Goal: Information Seeking & Learning: Check status

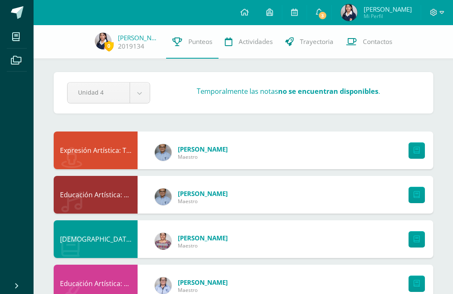
scroll to position [557, 0]
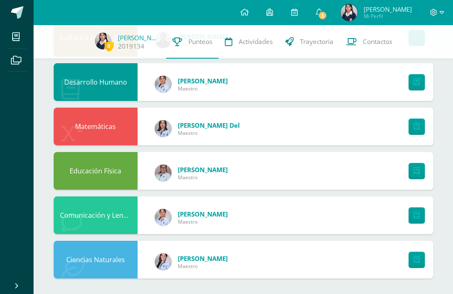
click at [322, 10] on icon at bounding box center [319, 12] width 7 height 8
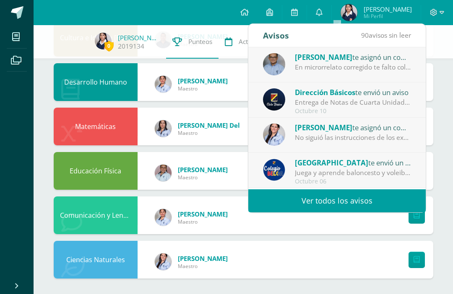
click at [400, 103] on div "Entrega de Notas de Cuarta Unidad: Estimados padres y madres de familia: Reciba…" at bounding box center [353, 103] width 117 height 10
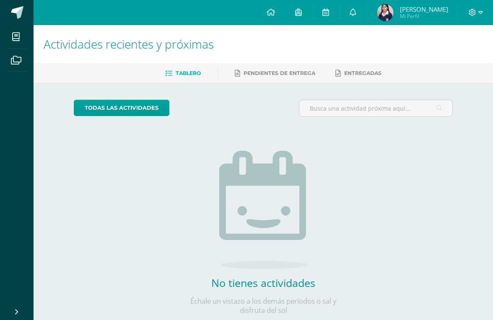
click at [356, 10] on icon at bounding box center [353, 12] width 7 height 8
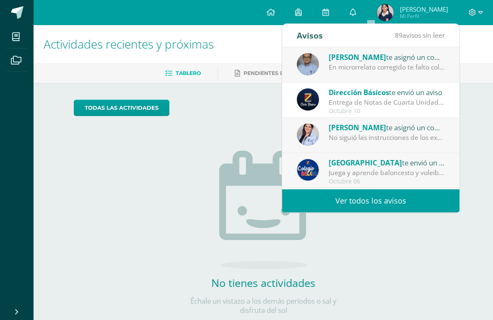
click at [341, 66] on div "En microrrelato corregido te falto colocar tu nombre de autora." at bounding box center [387, 67] width 117 height 10
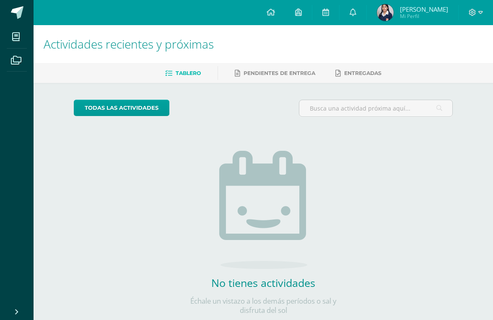
click at [211, 196] on div "No tienes actividades Échale un vistazo a los demás períodos o sal y disfruta d…" at bounding box center [263, 220] width 168 height 192
click at [366, 18] on link at bounding box center [353, 12] width 27 height 25
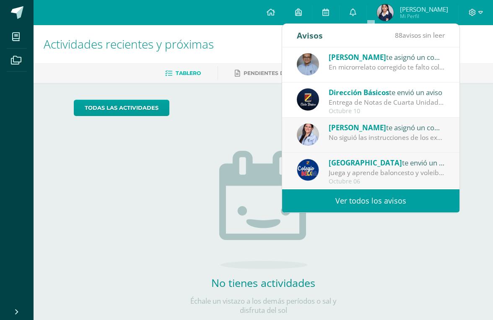
click at [376, 81] on div "Byron Castillo te asignó un comentario en 'Trascripción y corrección de microrr…" at bounding box center [370, 64] width 177 height 35
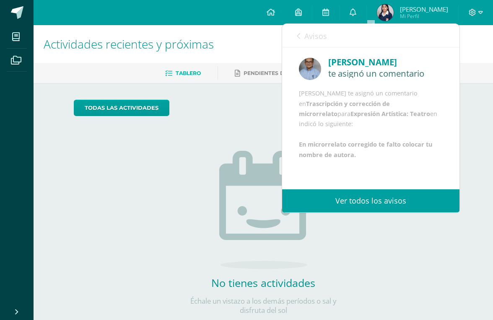
click at [364, 101] on div "Byron Castillo te asignó un comentario en Trascripción y corrección de microrre…" at bounding box center [371, 124] width 144 height 72
click at [284, 35] on div "Avisos 88 avisos sin leer Avisos" at bounding box center [370, 35] width 177 height 23
click at [314, 35] on span "Avisos" at bounding box center [315, 36] width 23 height 10
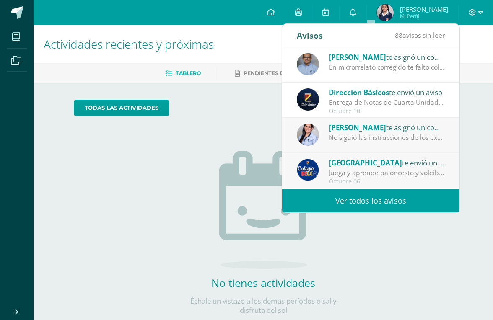
click at [366, 10] on link at bounding box center [353, 12] width 27 height 25
click at [343, 103] on div "Entrega de Notas de Cuarta Unidad: Estimados padres y madres de familia: Reciba…" at bounding box center [387, 103] width 117 height 10
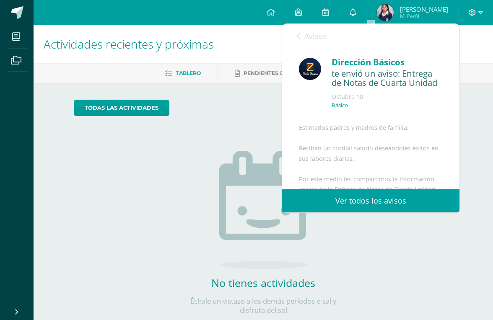
click at [367, 98] on div "Octubre 10" at bounding box center [387, 97] width 111 height 8
click at [404, 109] on div "Básico" at bounding box center [387, 109] width 111 height 14
click at [472, 66] on ul "Tablero Pendientes de entrega Entregadas" at bounding box center [273, 73] width 459 height 14
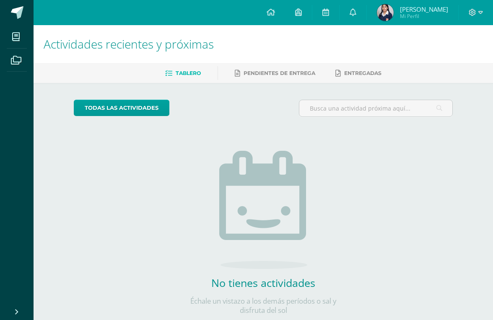
click at [356, 15] on icon at bounding box center [353, 12] width 7 height 8
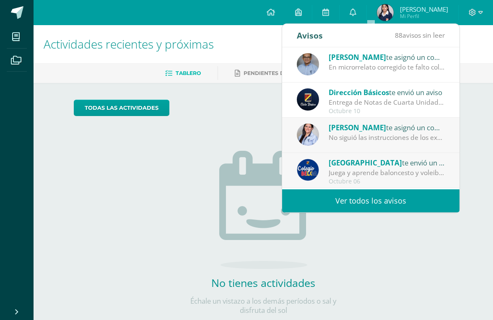
click at [358, 101] on div "Entrega de Notas de Cuarta Unidad: Estimados padres y madres de familia: Reciba…" at bounding box center [387, 103] width 117 height 10
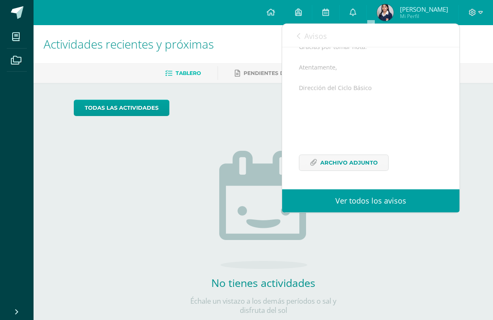
scroll to position [169, 0]
click at [371, 164] on span "Archivo Adjunto" at bounding box center [348, 163] width 57 height 16
